Goal: Communication & Community: Answer question/provide support

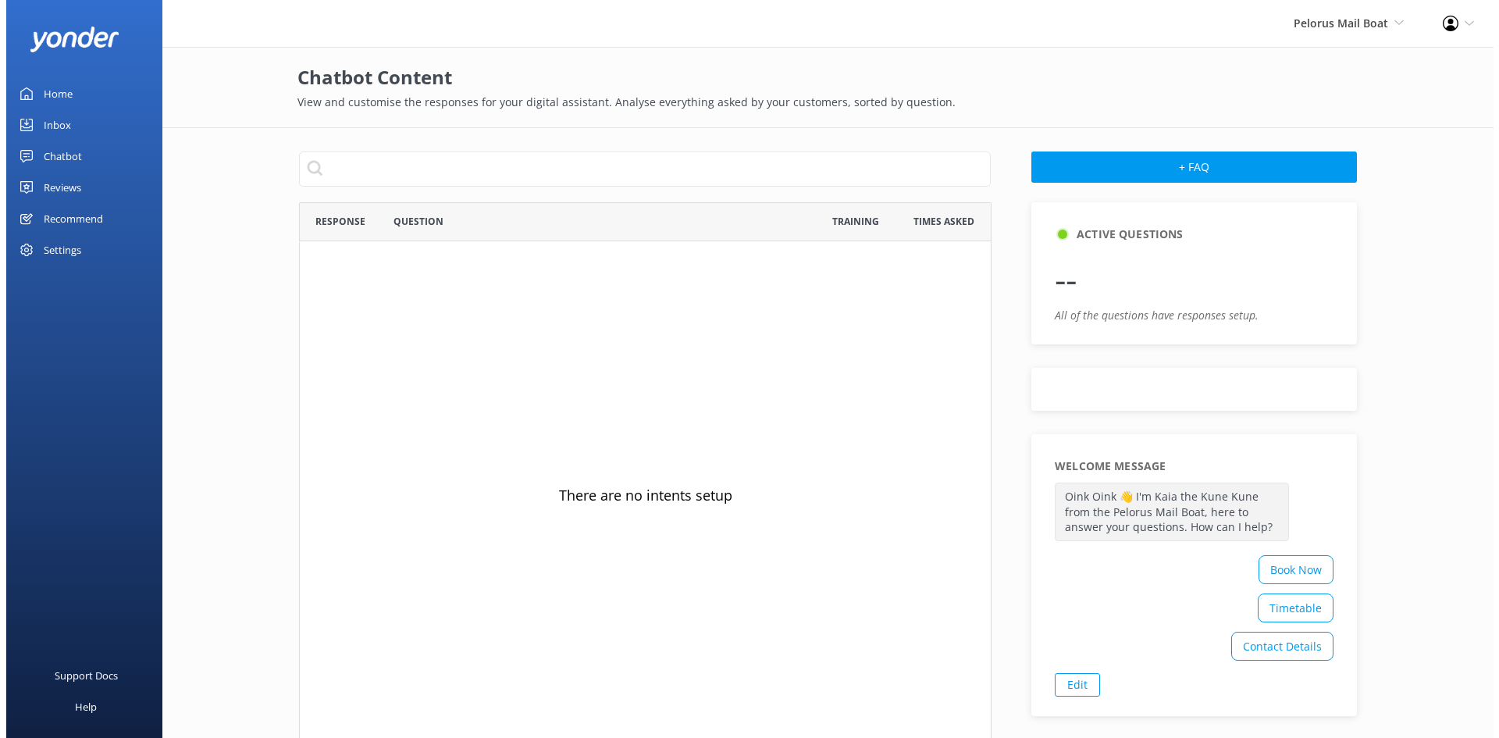
scroll to position [536, 680]
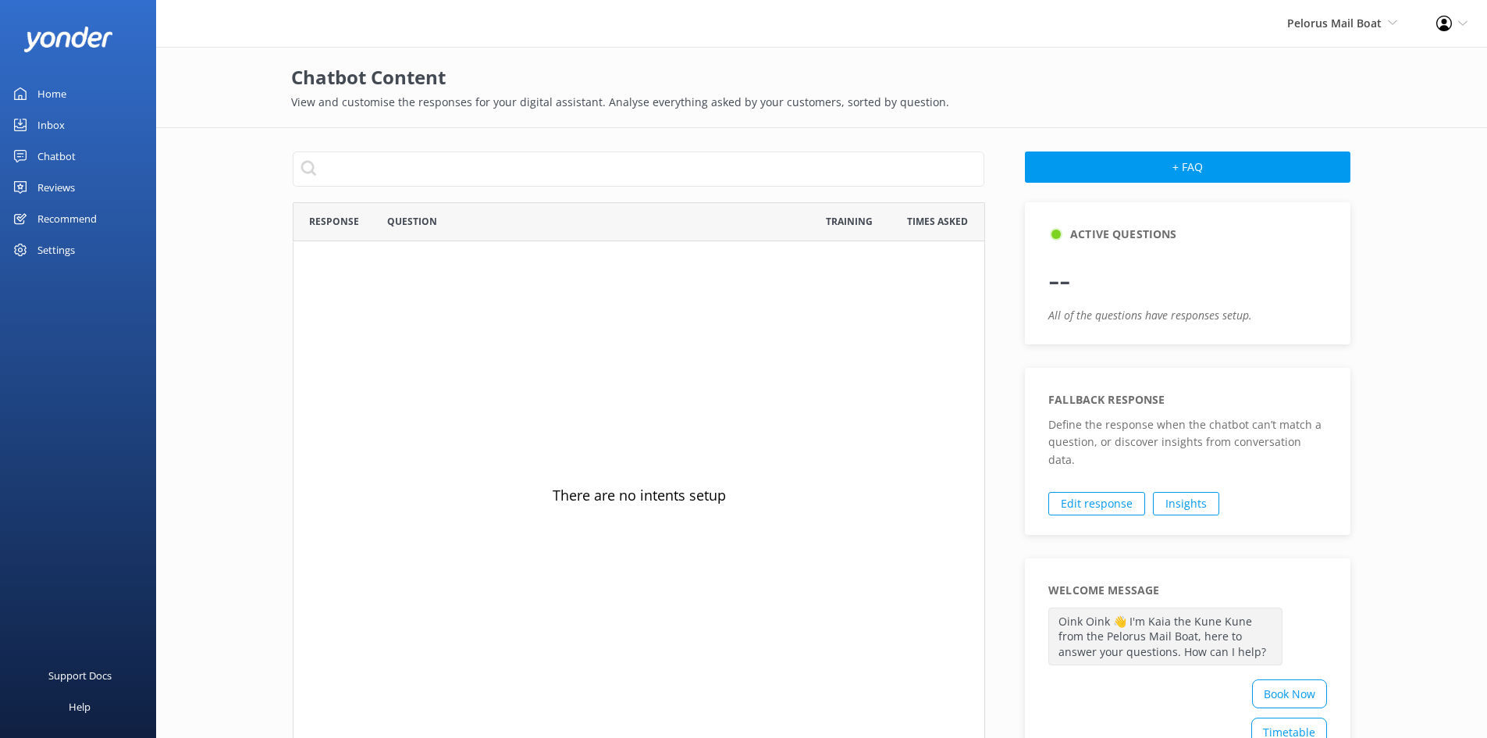
click at [56, 123] on div "Inbox" at bounding box center [50, 124] width 27 height 31
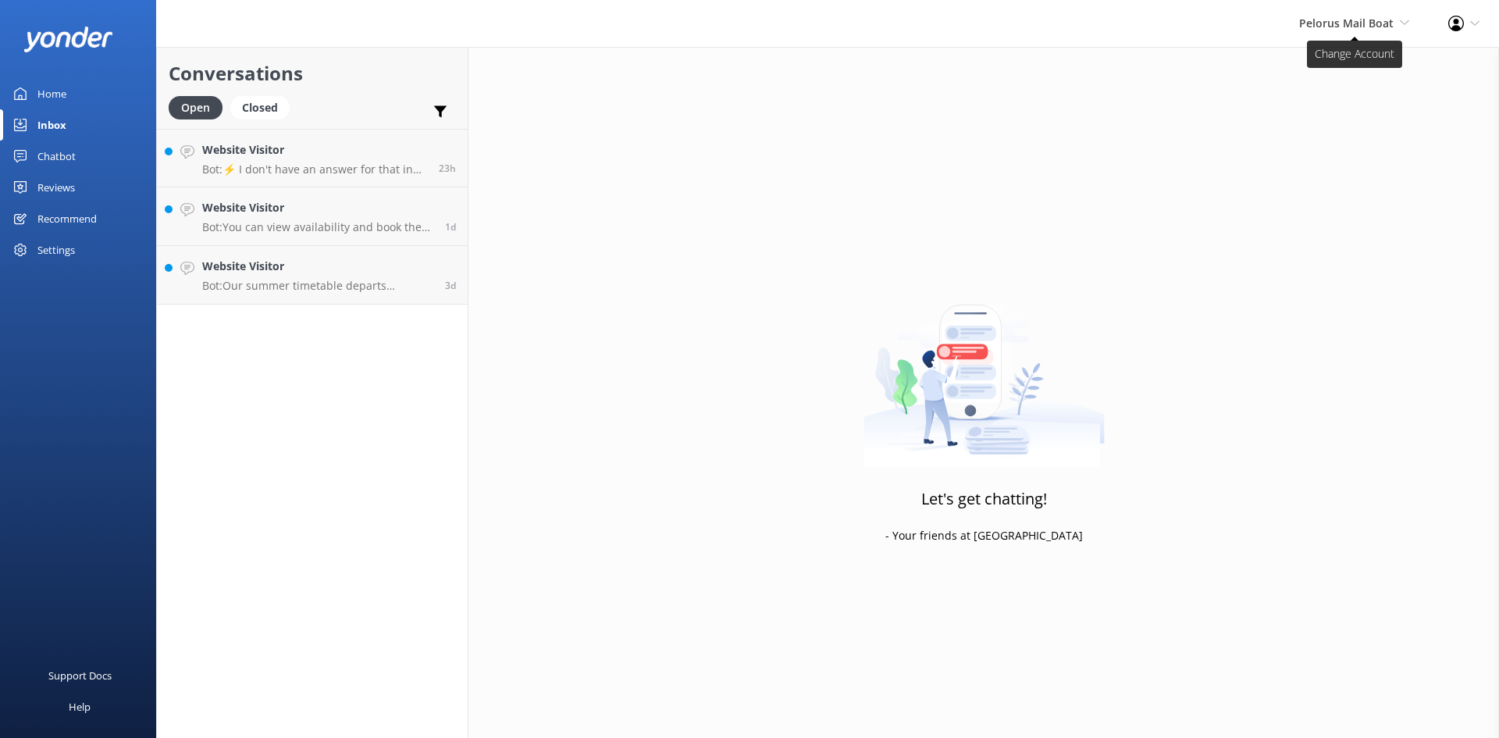
click at [1369, 30] on span "Pelorus Mail Boat Cougar Line Water Taxi [GEOGRAPHIC_DATA] [GEOGRAPHIC_DATA] (O…" at bounding box center [1354, 23] width 110 height 17
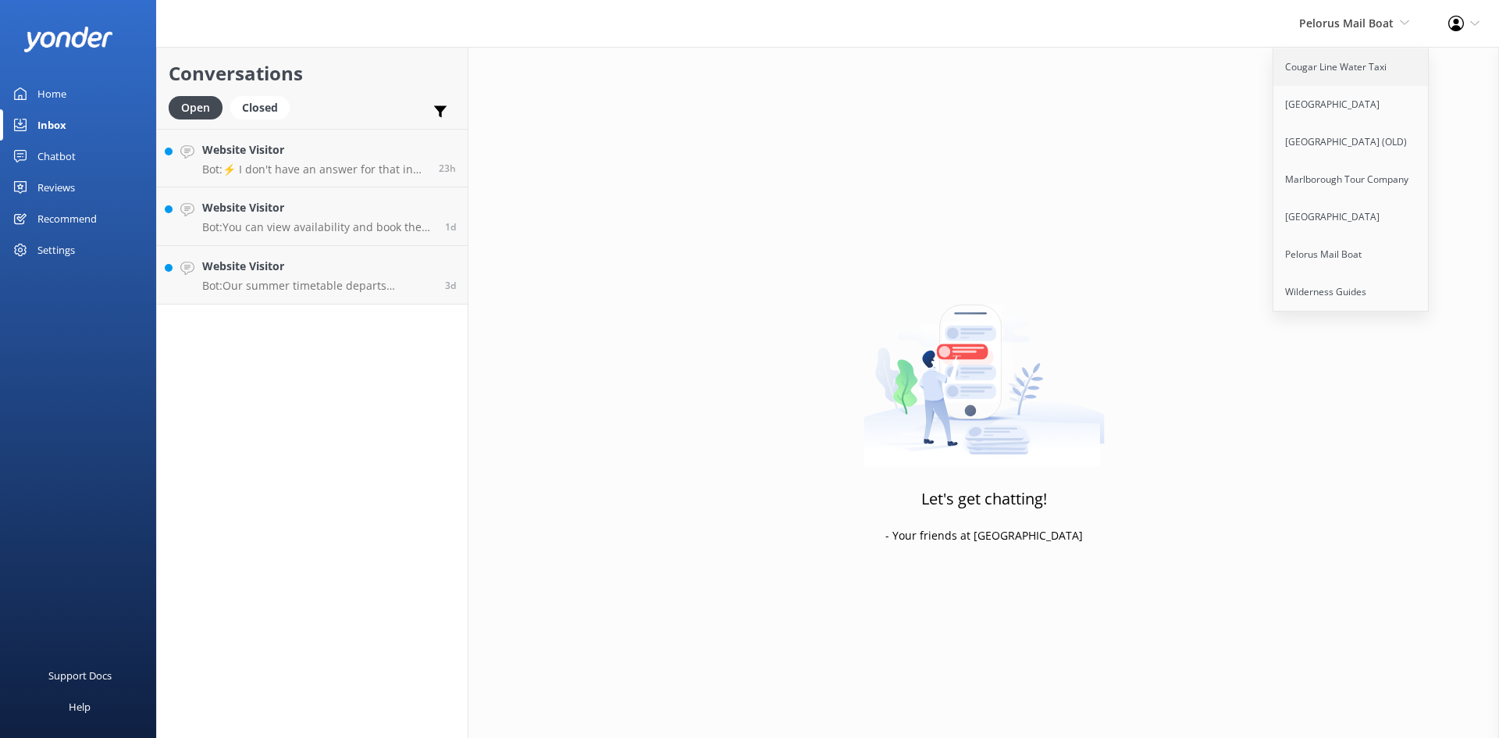
click at [1355, 62] on link "Cougar Line Water Taxi" at bounding box center [1351, 66] width 156 height 37
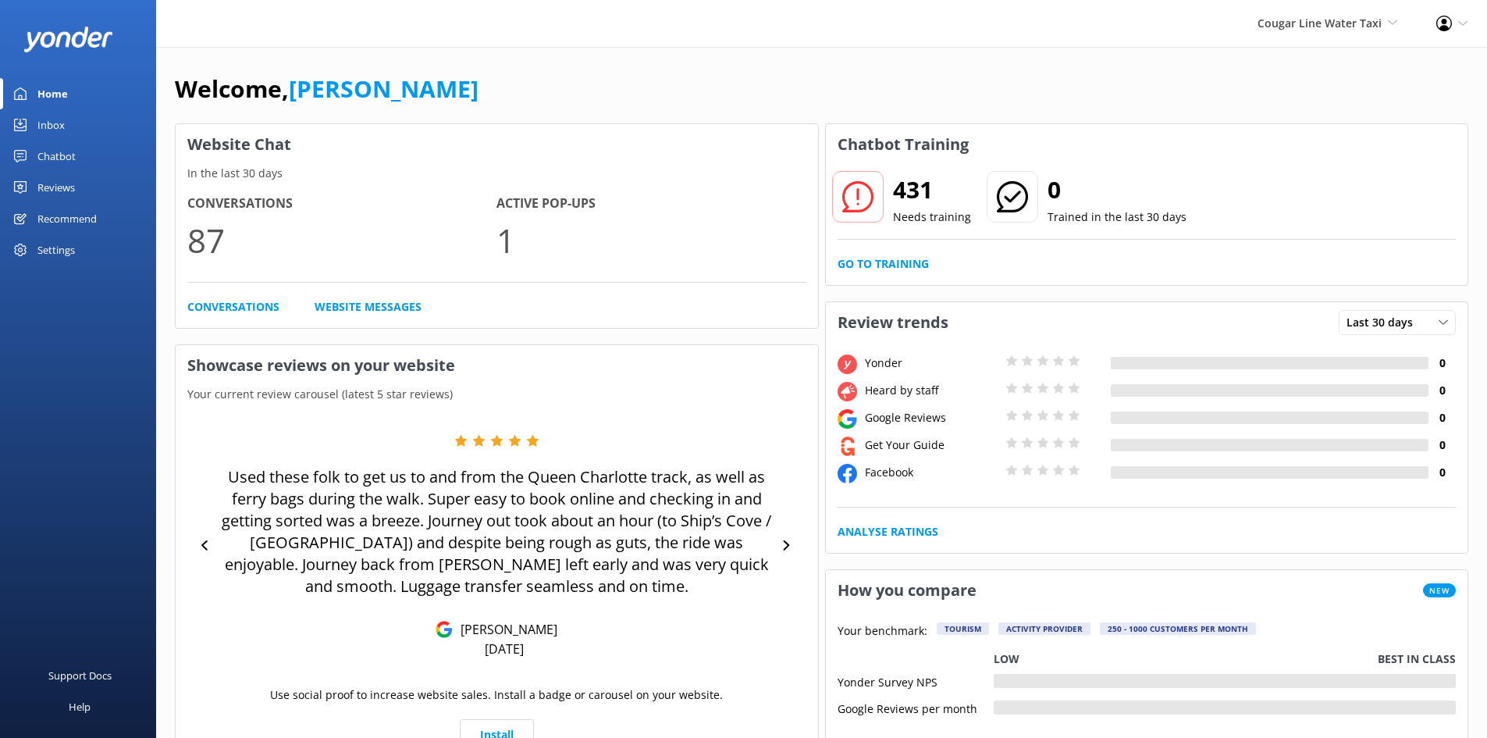
click at [53, 128] on div "Inbox" at bounding box center [50, 124] width 27 height 31
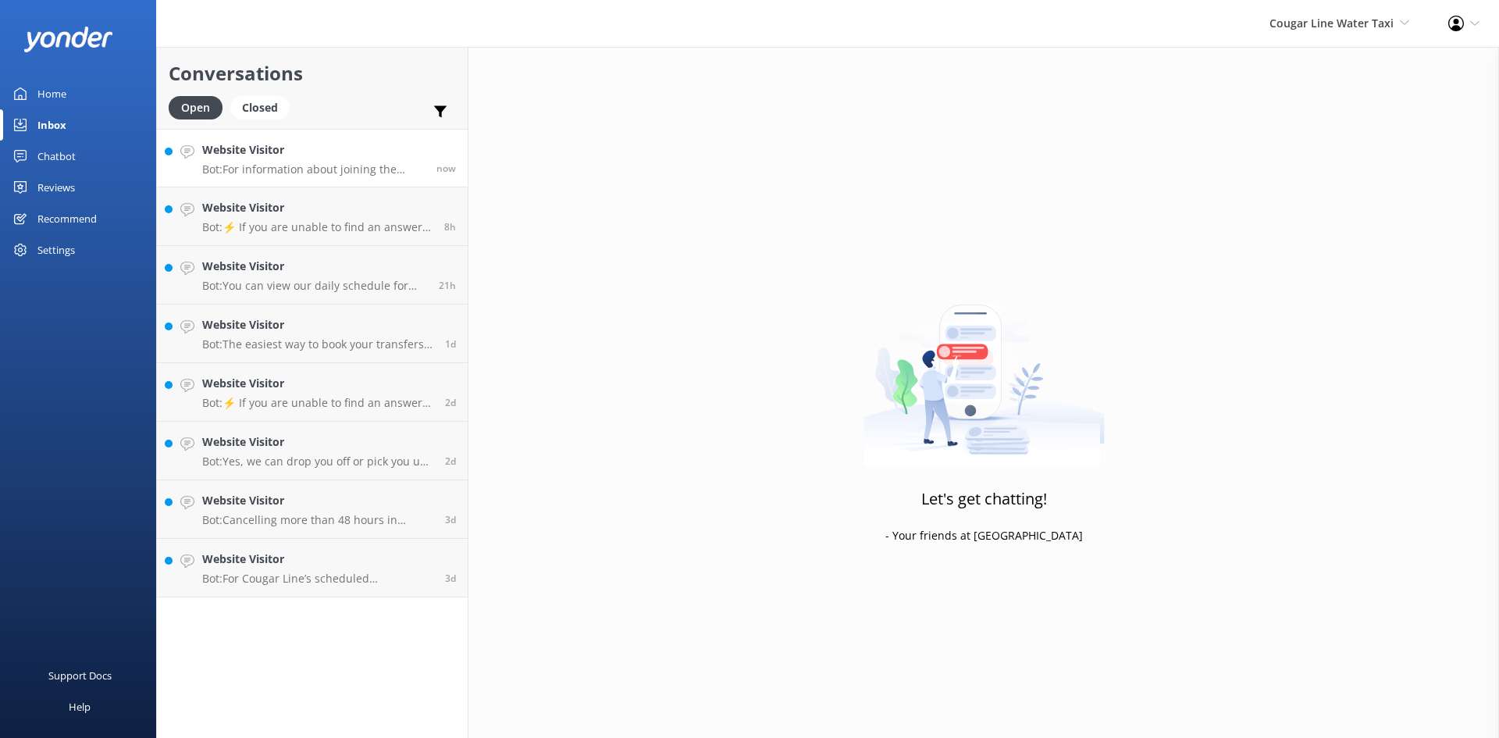
click at [301, 171] on p "Bot: For information about joining the team, please visit the Marlborough Tour …" at bounding box center [313, 169] width 223 height 14
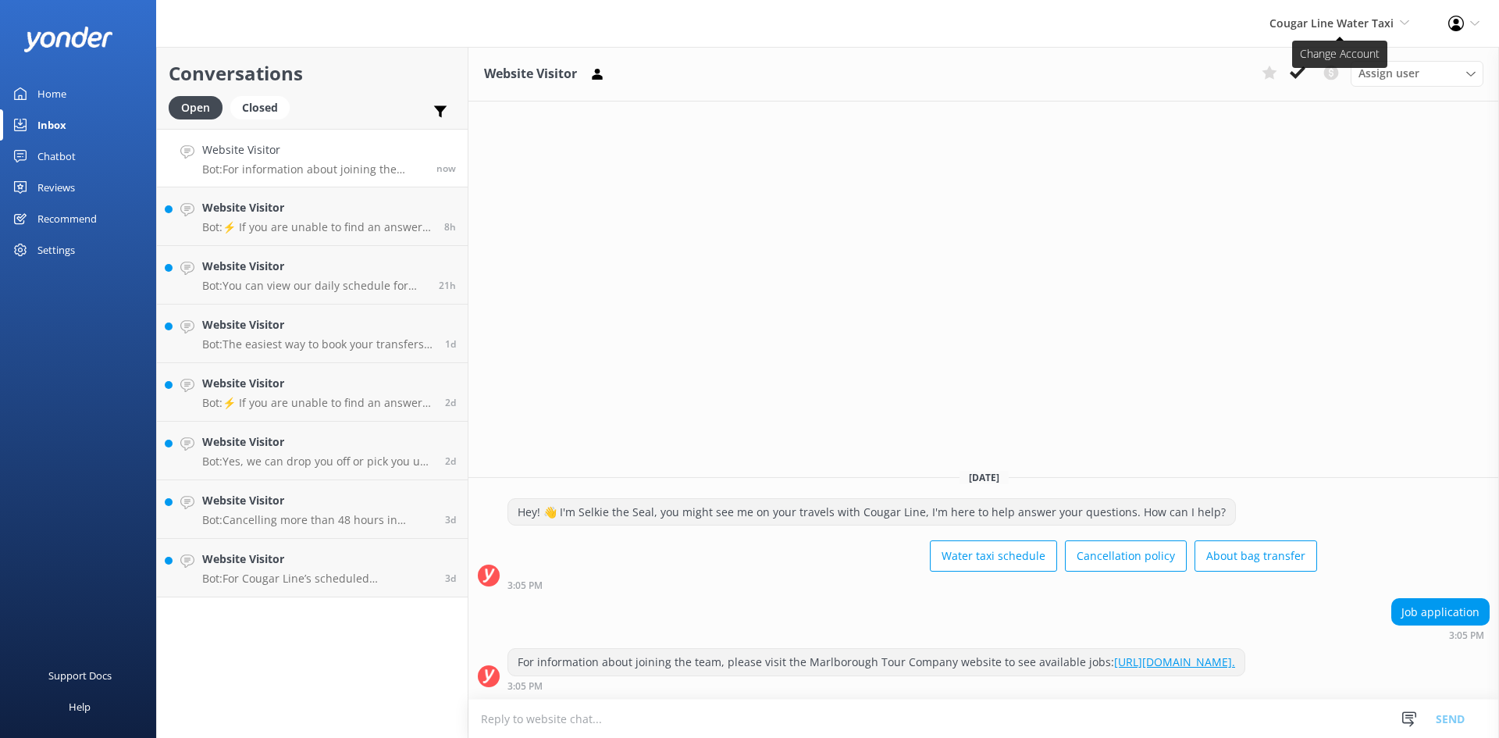
click at [1329, 31] on span "Cougar Line Water Taxi Cougar Line Water Taxi [GEOGRAPHIC_DATA] [GEOGRAPHIC_DAT…" at bounding box center [1340, 23] width 140 height 17
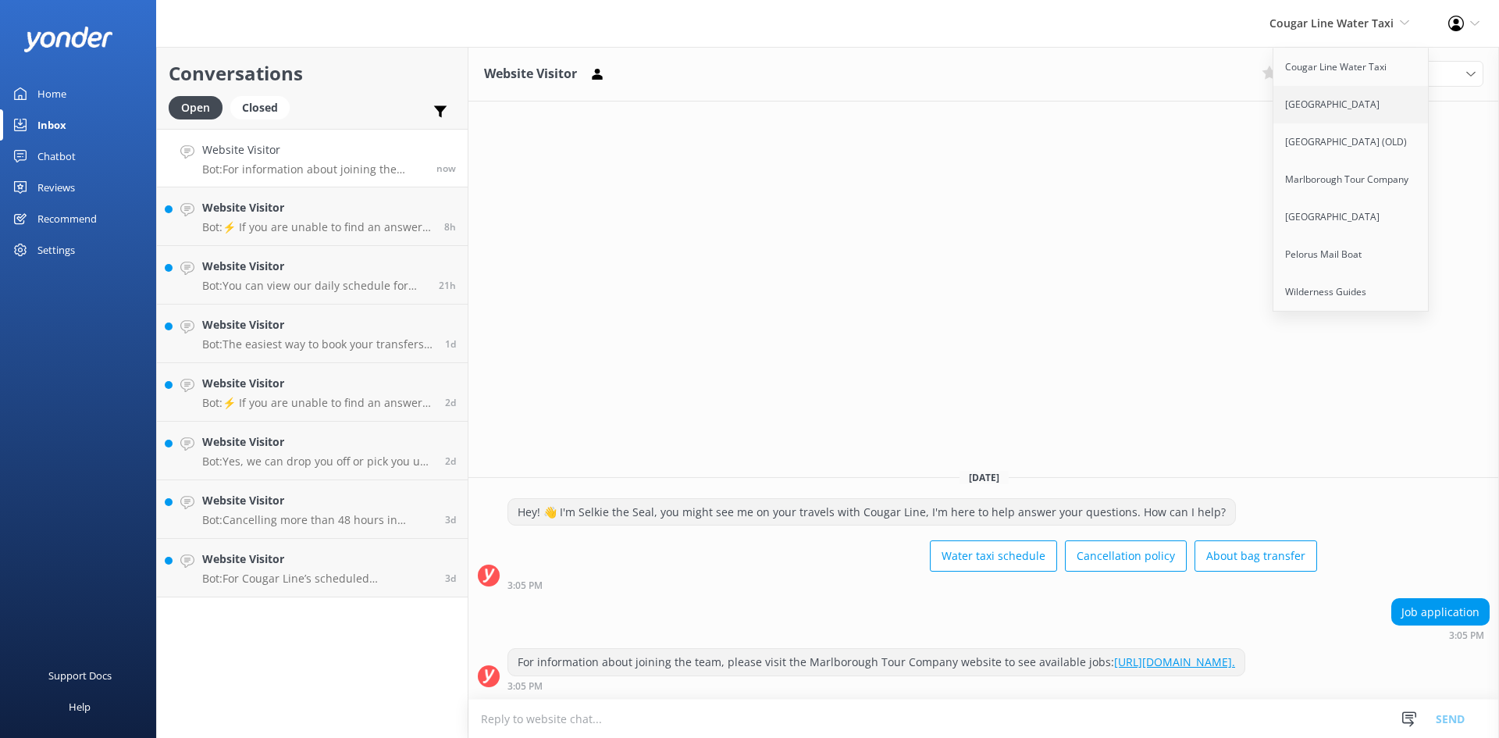
click at [1309, 98] on link "[GEOGRAPHIC_DATA]" at bounding box center [1351, 104] width 156 height 37
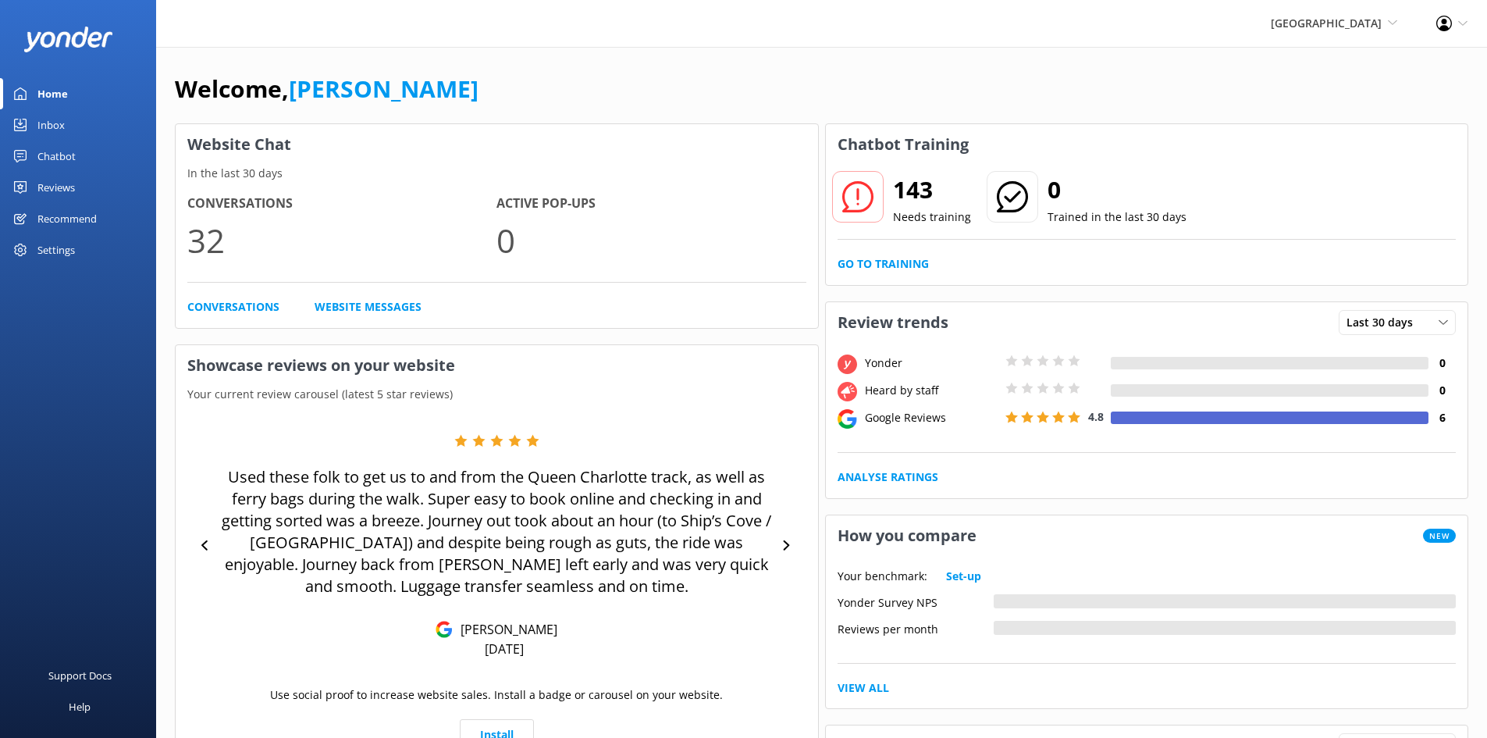
click at [68, 123] on link "Inbox" at bounding box center [78, 124] width 156 height 31
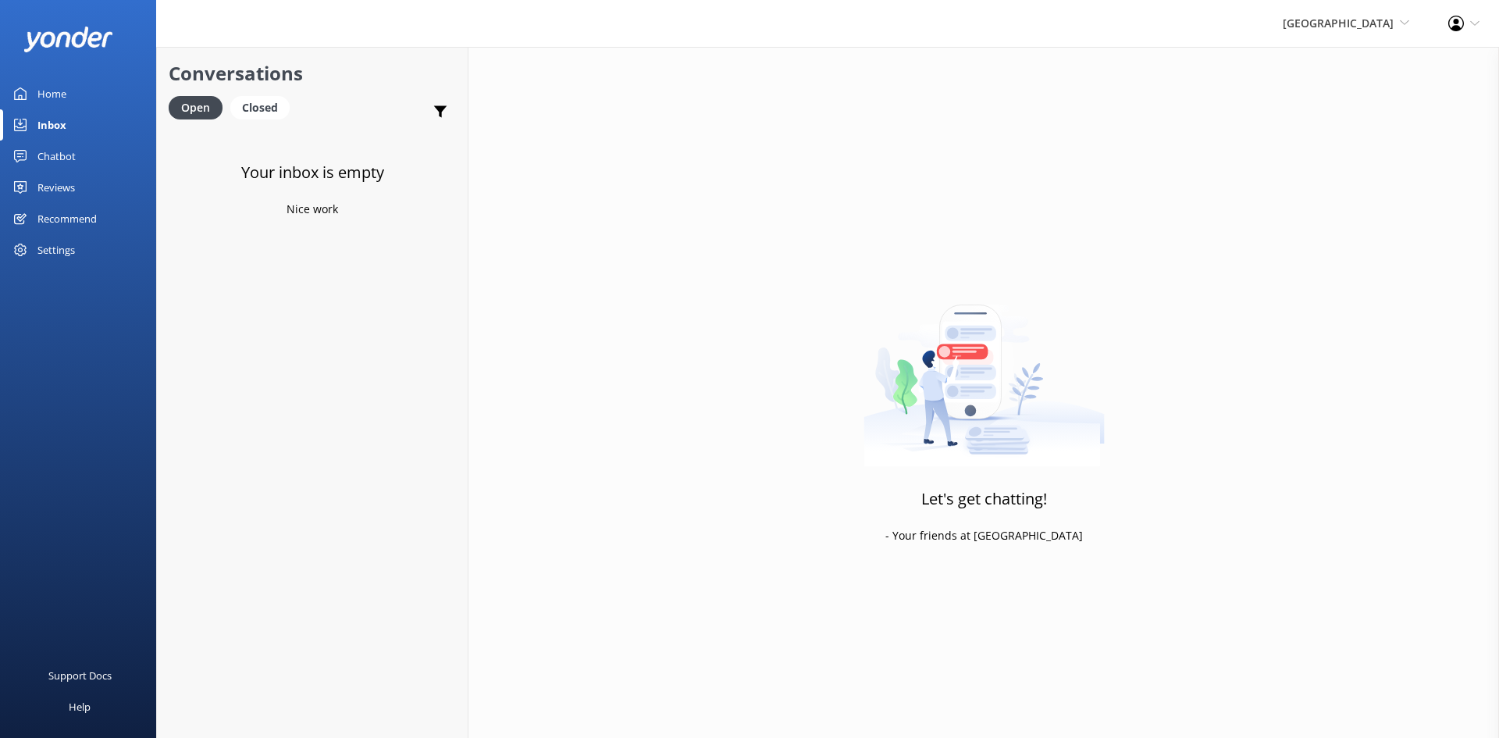
click at [69, 121] on link "Inbox" at bounding box center [78, 124] width 156 height 31
click at [58, 95] on div "Home" at bounding box center [51, 93] width 29 height 31
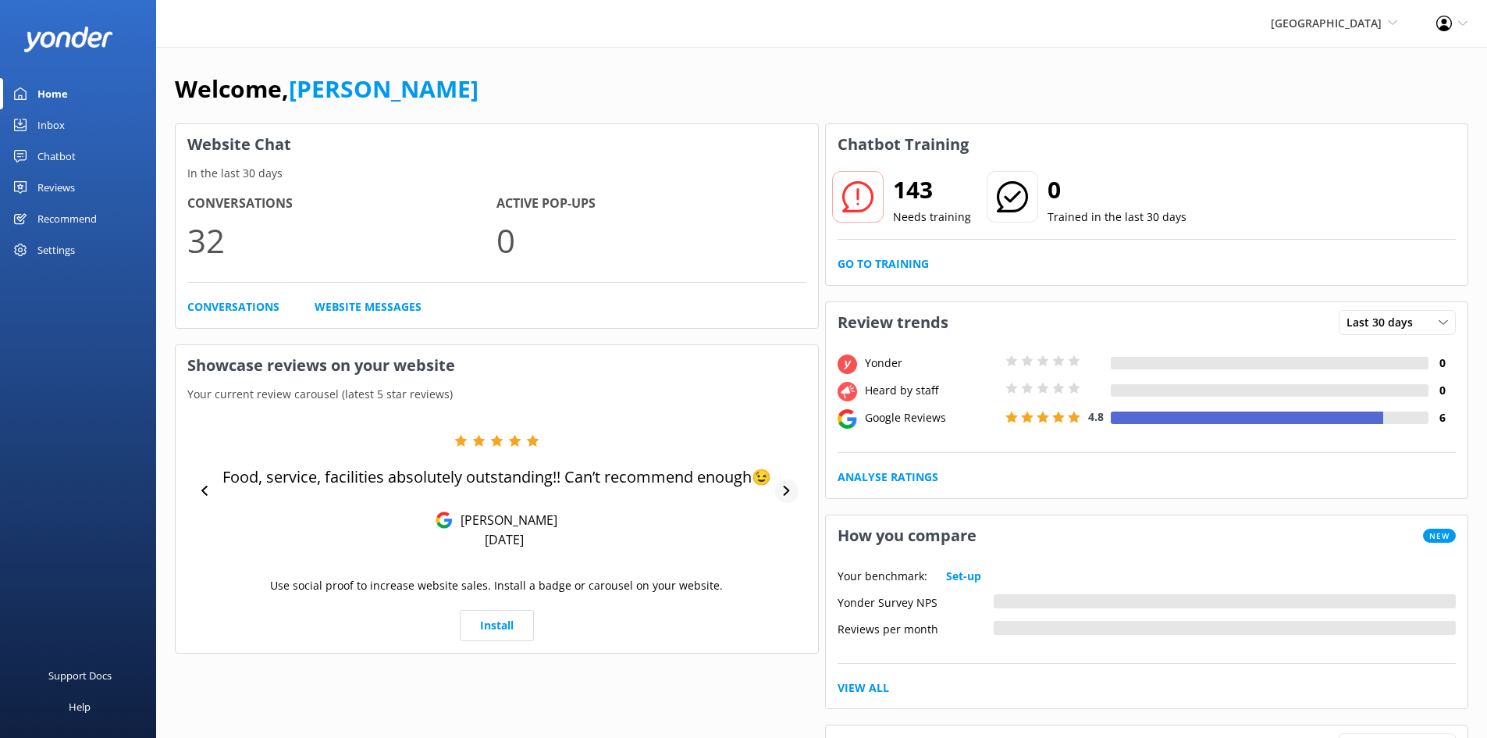
click at [786, 494] on icon at bounding box center [787, 491] width 6 height 10
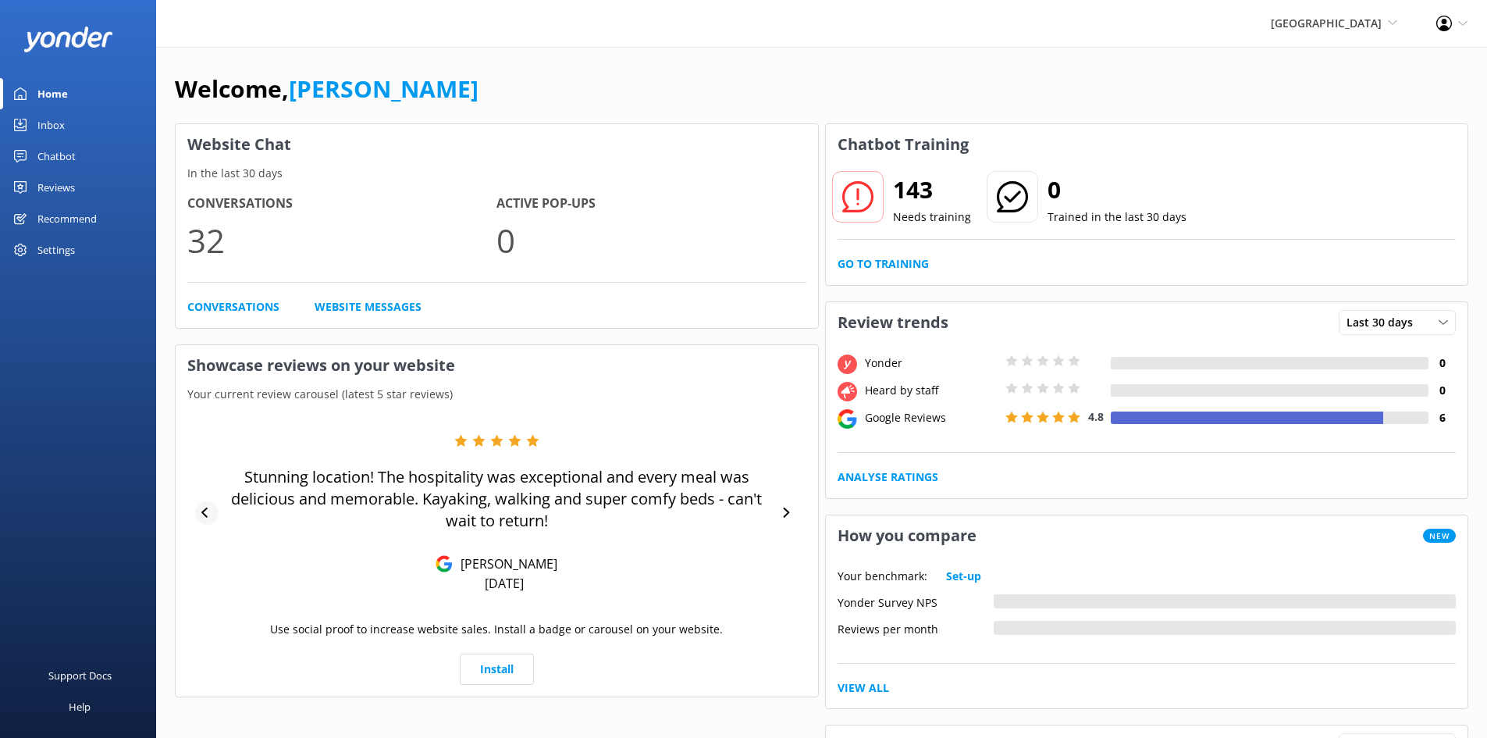
click at [205, 508] on icon at bounding box center [206, 513] width 10 height 10
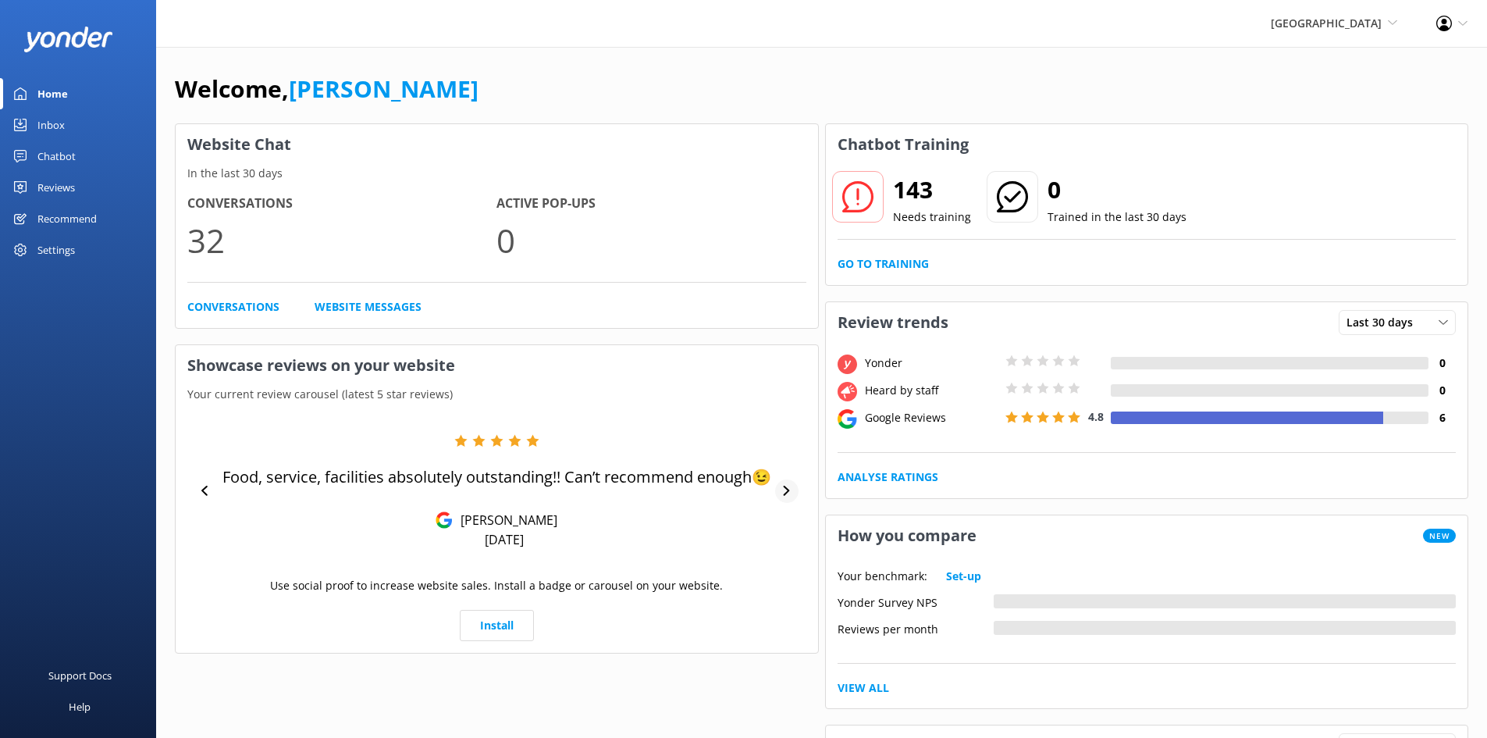
click at [779, 496] on div at bounding box center [786, 490] width 23 height 23
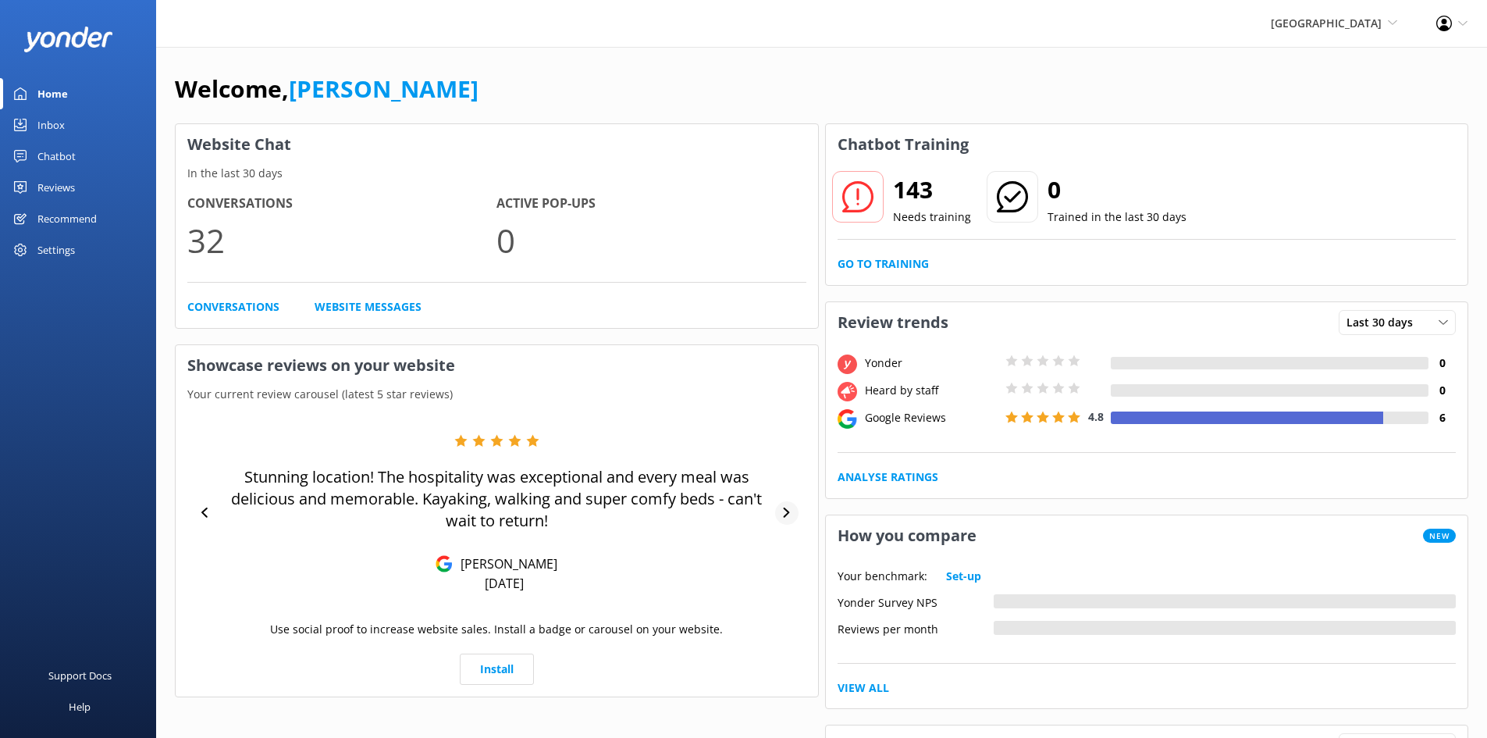
click at [789, 511] on icon at bounding box center [787, 513] width 10 height 10
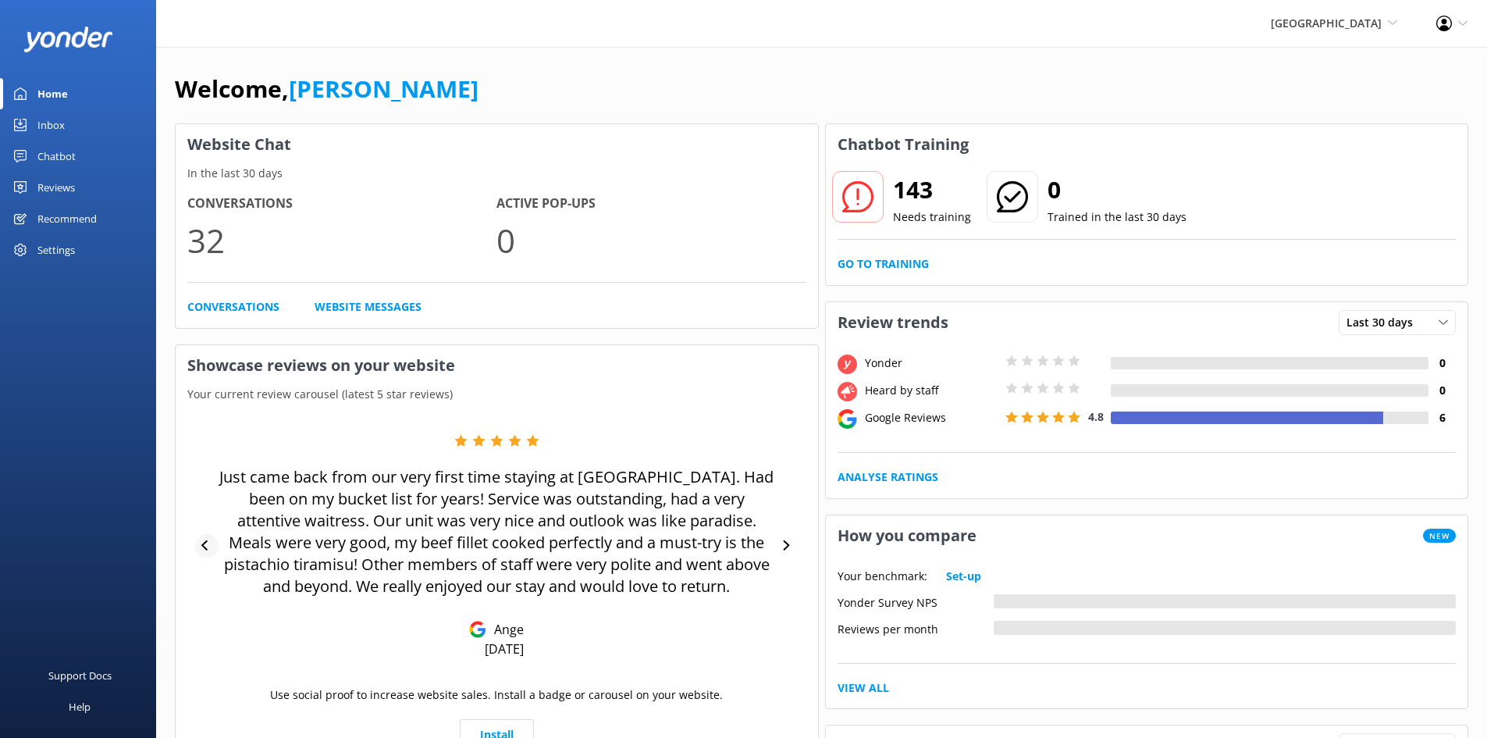
click at [205, 538] on div at bounding box center [206, 545] width 23 height 23
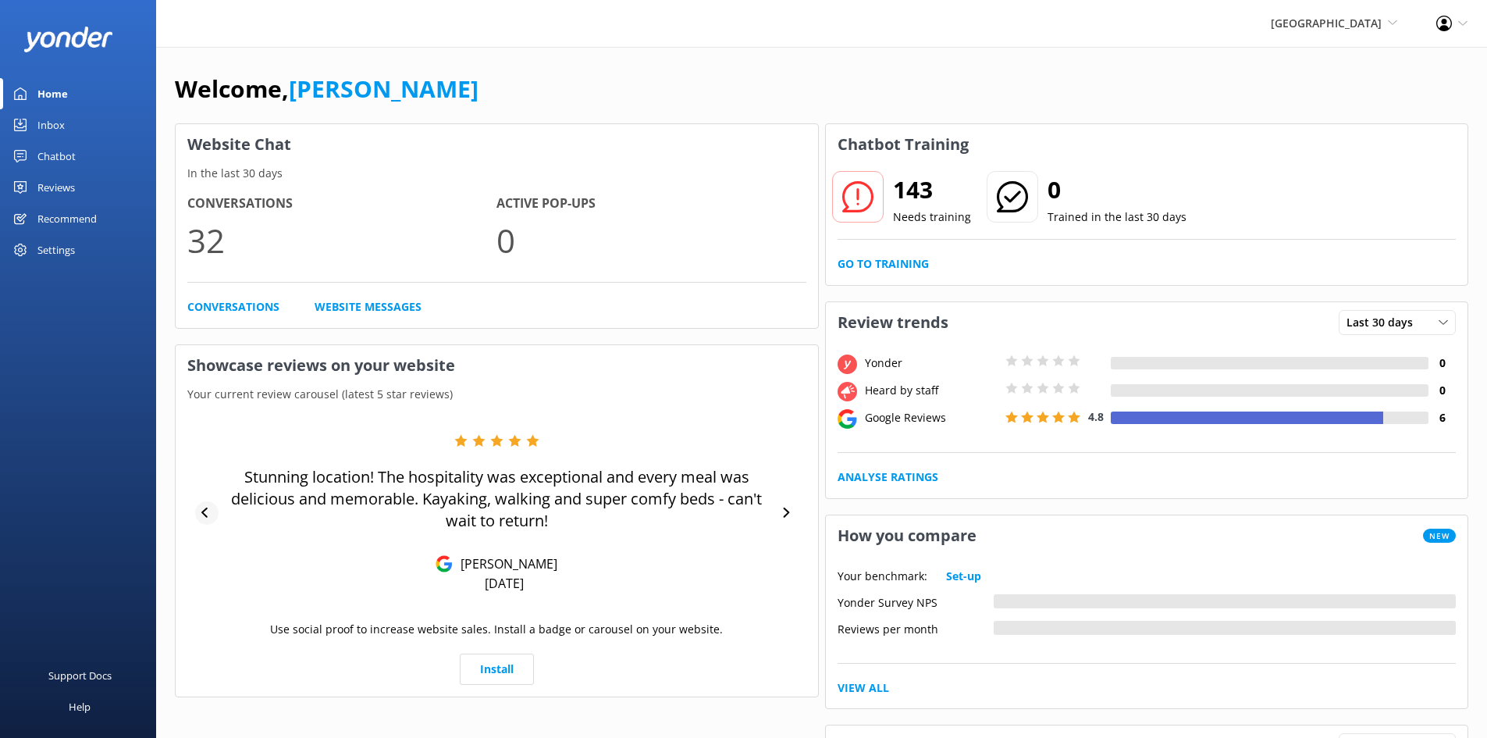
click at [205, 538] on div "Stunning location! The hospitality was exceptional and every meal was delicious…" at bounding box center [496, 513] width 619 height 158
click at [205, 516] on icon at bounding box center [206, 513] width 10 height 10
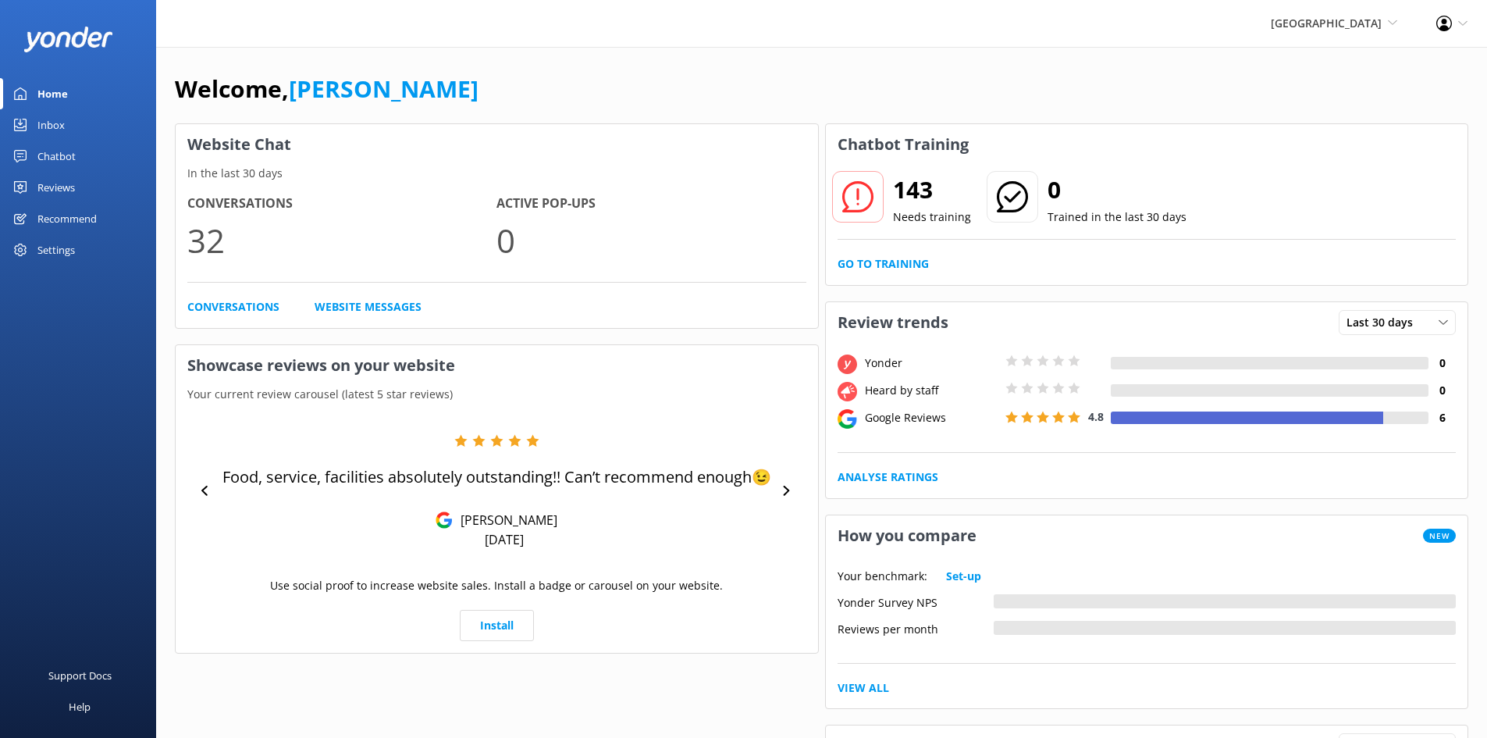
click at [67, 124] on link "Inbox" at bounding box center [78, 124] width 156 height 31
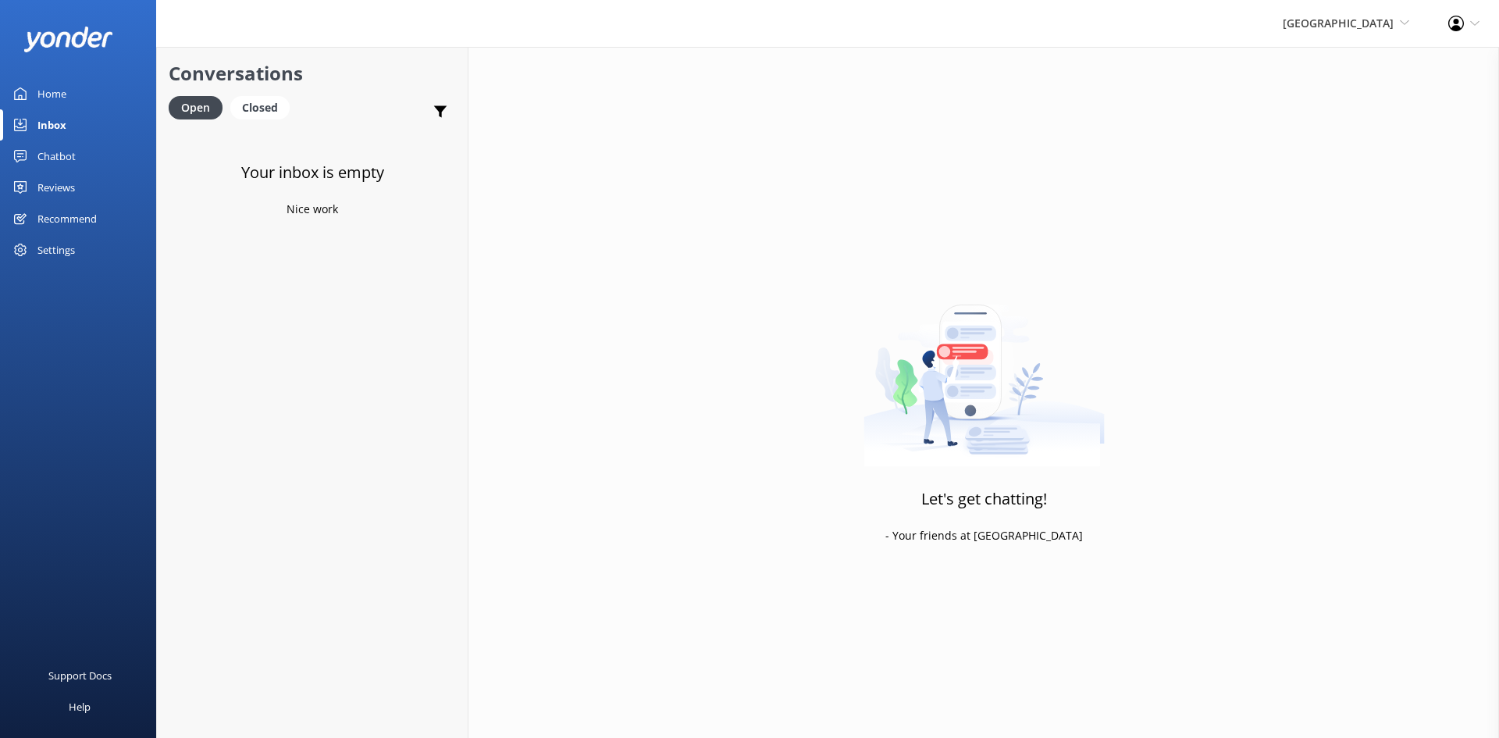
click at [69, 141] on div "Chatbot" at bounding box center [56, 156] width 38 height 31
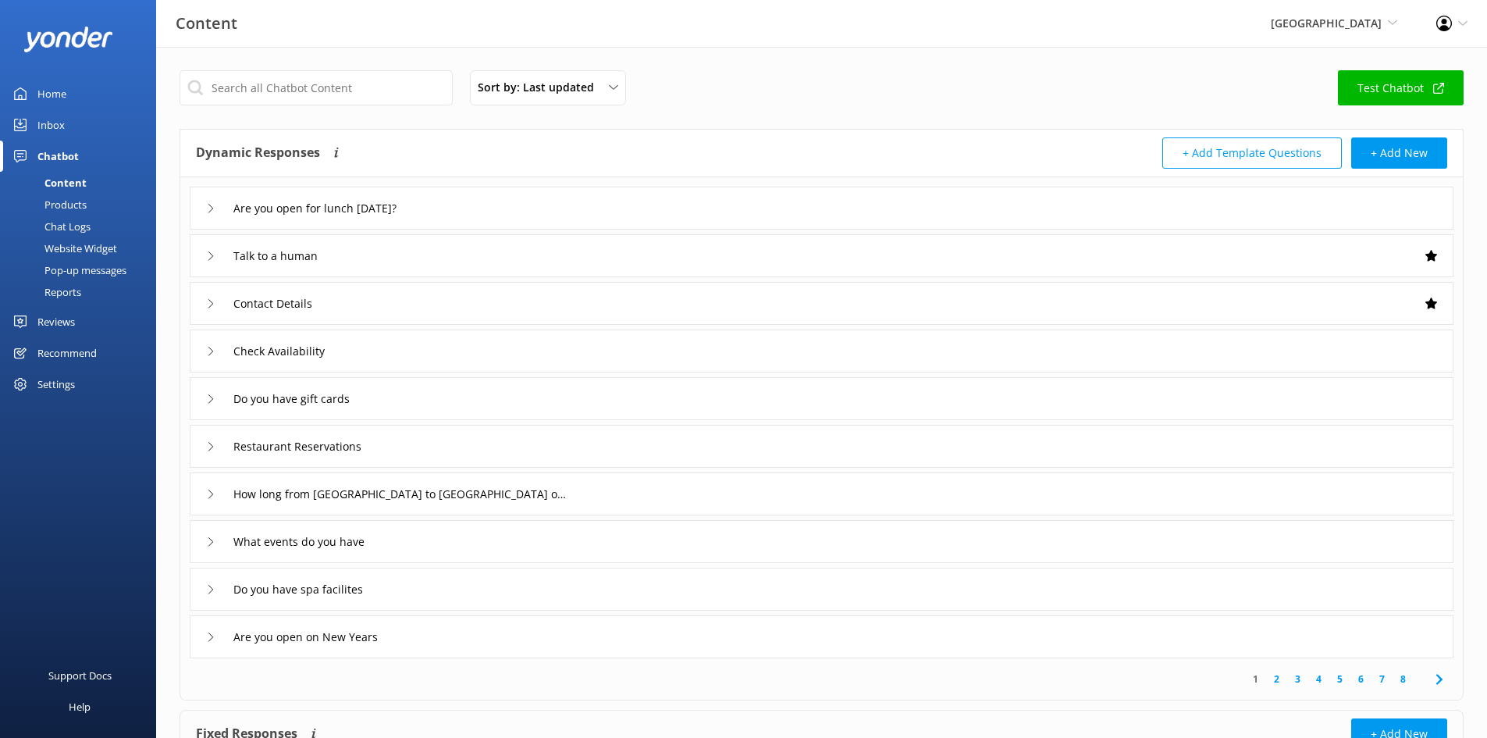
click at [62, 111] on div "Inbox" at bounding box center [50, 124] width 27 height 31
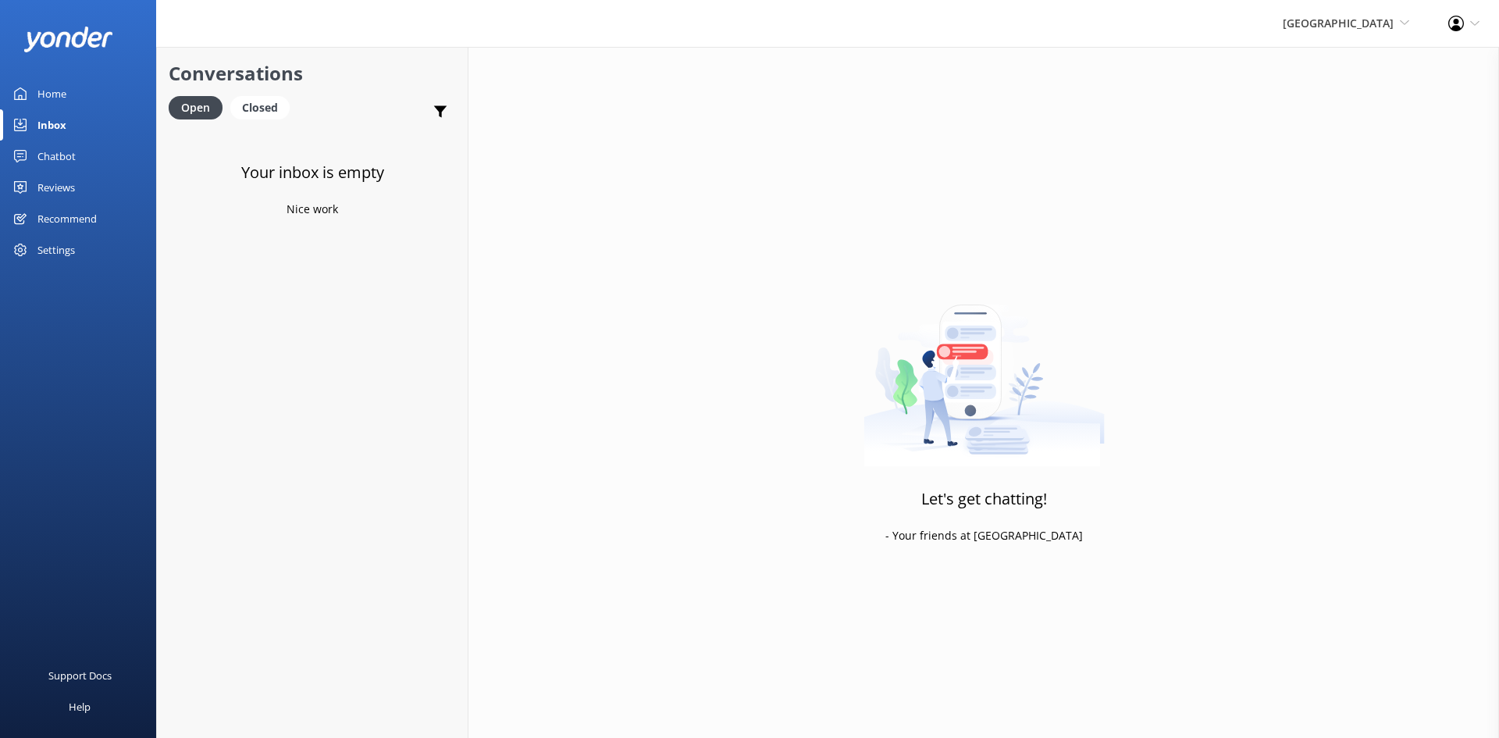
click at [52, 96] on div "Home" at bounding box center [51, 93] width 29 height 31
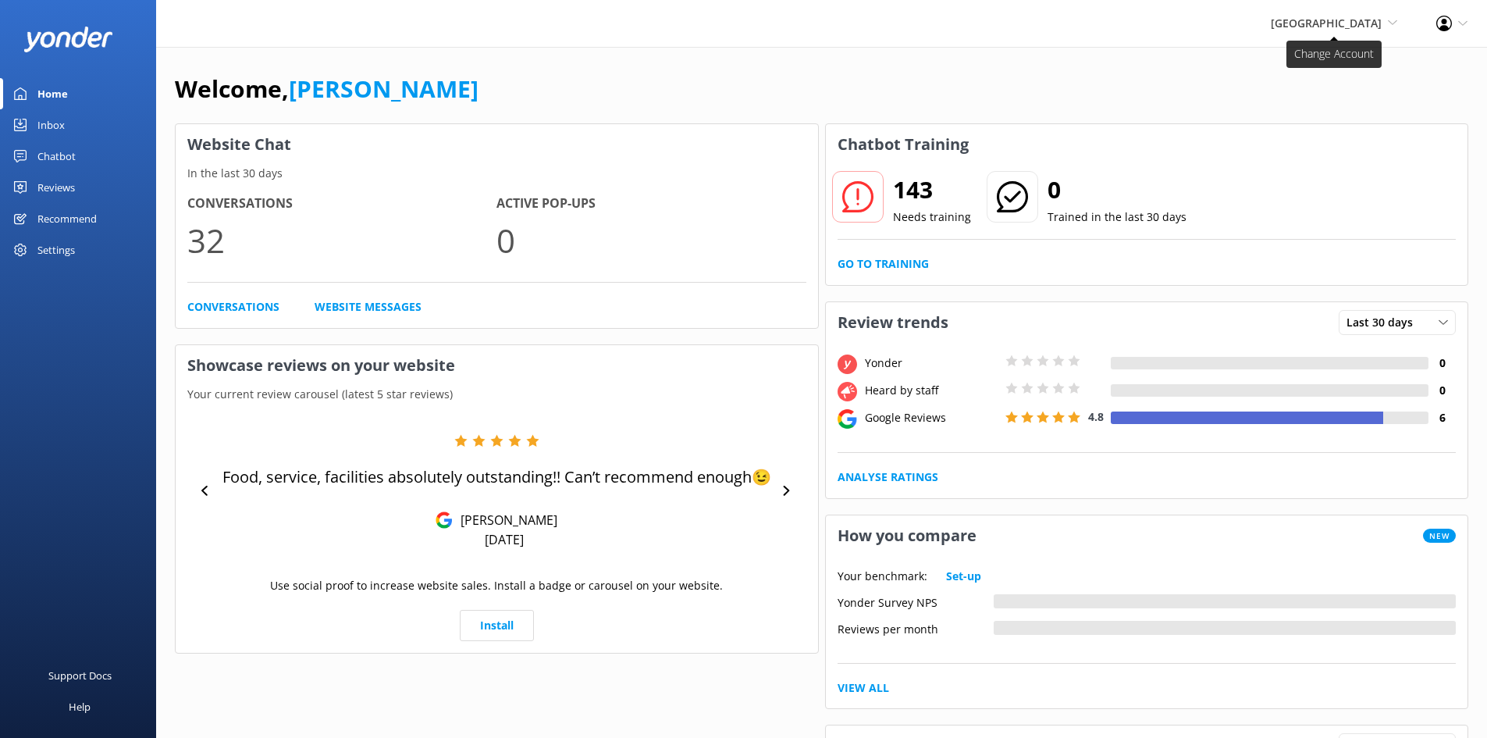
click at [1389, 19] on icon at bounding box center [1392, 22] width 9 height 9
